Goal: Find specific page/section: Locate a particular part of the current website

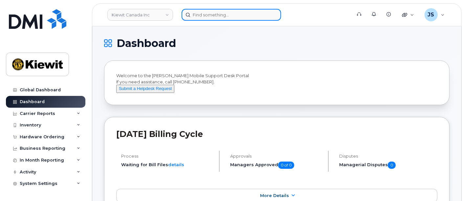
click at [226, 15] on input at bounding box center [232, 15] width 100 height 12
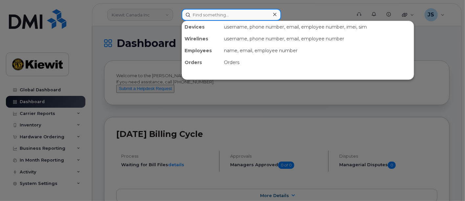
paste input "580373"
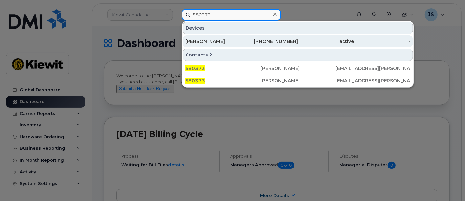
type input "580373"
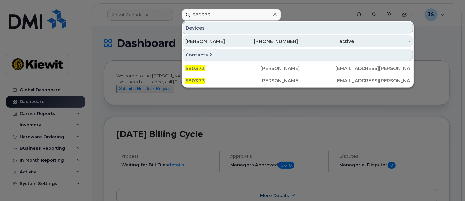
click at [232, 43] on div "[PERSON_NAME]" at bounding box center [213, 41] width 57 height 7
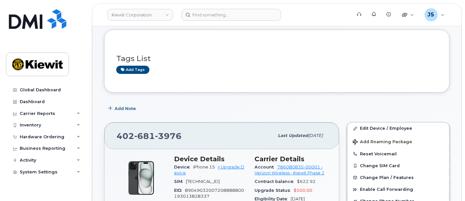
scroll to position [109, 0]
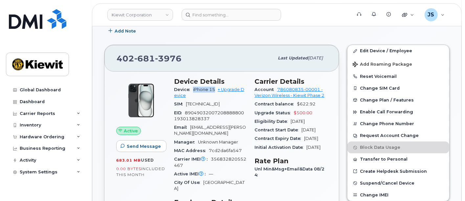
drag, startPoint x: 215, startPoint y: 87, endPoint x: 192, endPoint y: 88, distance: 23.0
click at [192, 88] on div "Device iPhone 15 + Upgrade Device" at bounding box center [210, 92] width 73 height 15
copy span "iPhone 15"
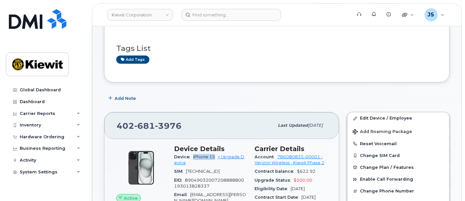
scroll to position [36, 0]
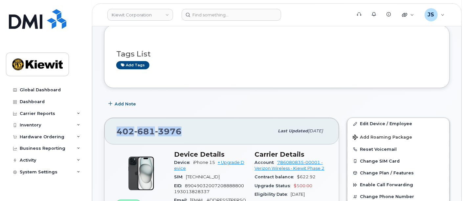
drag, startPoint x: 183, startPoint y: 129, endPoint x: 118, endPoint y: 133, distance: 64.9
click at [118, 133] on div "[PHONE_NUMBER]" at bounding box center [195, 131] width 157 height 14
copy span "[PHONE_NUMBER]"
